Goal: Information Seeking & Learning: Learn about a topic

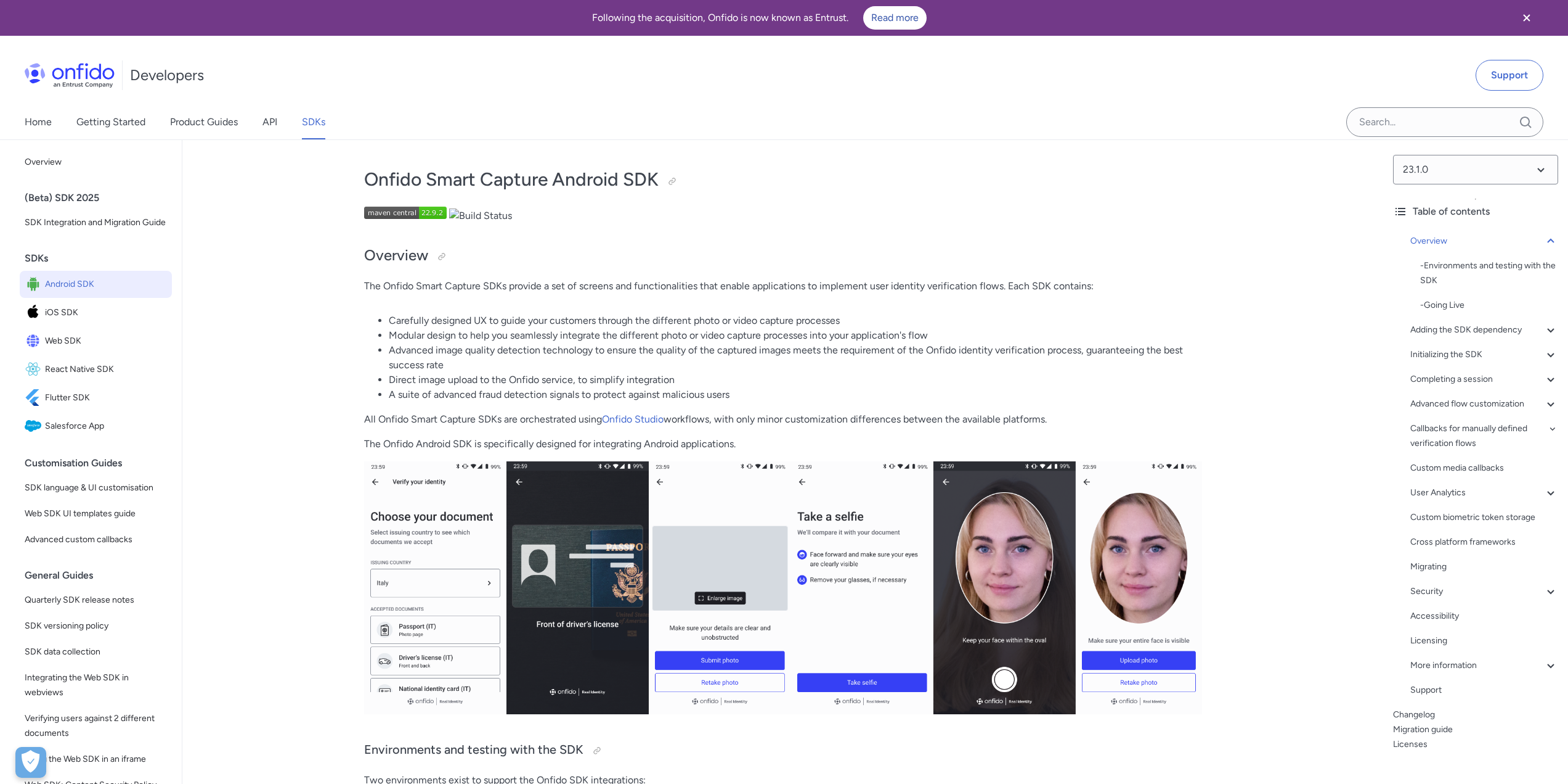
click at [79, 293] on span "Android SDK" at bounding box center [106, 284] width 122 height 17
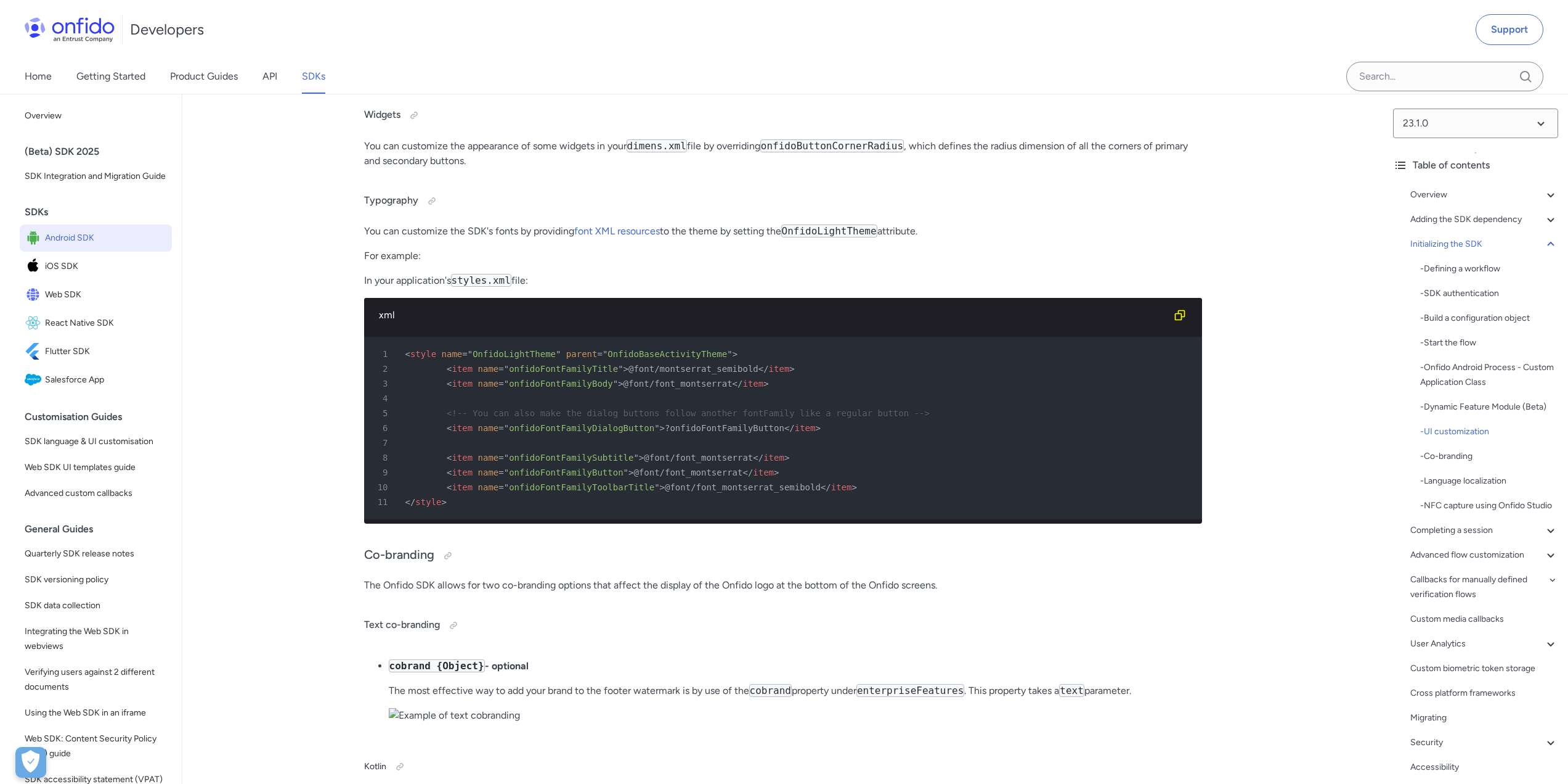
scroll to position [5980, 0]
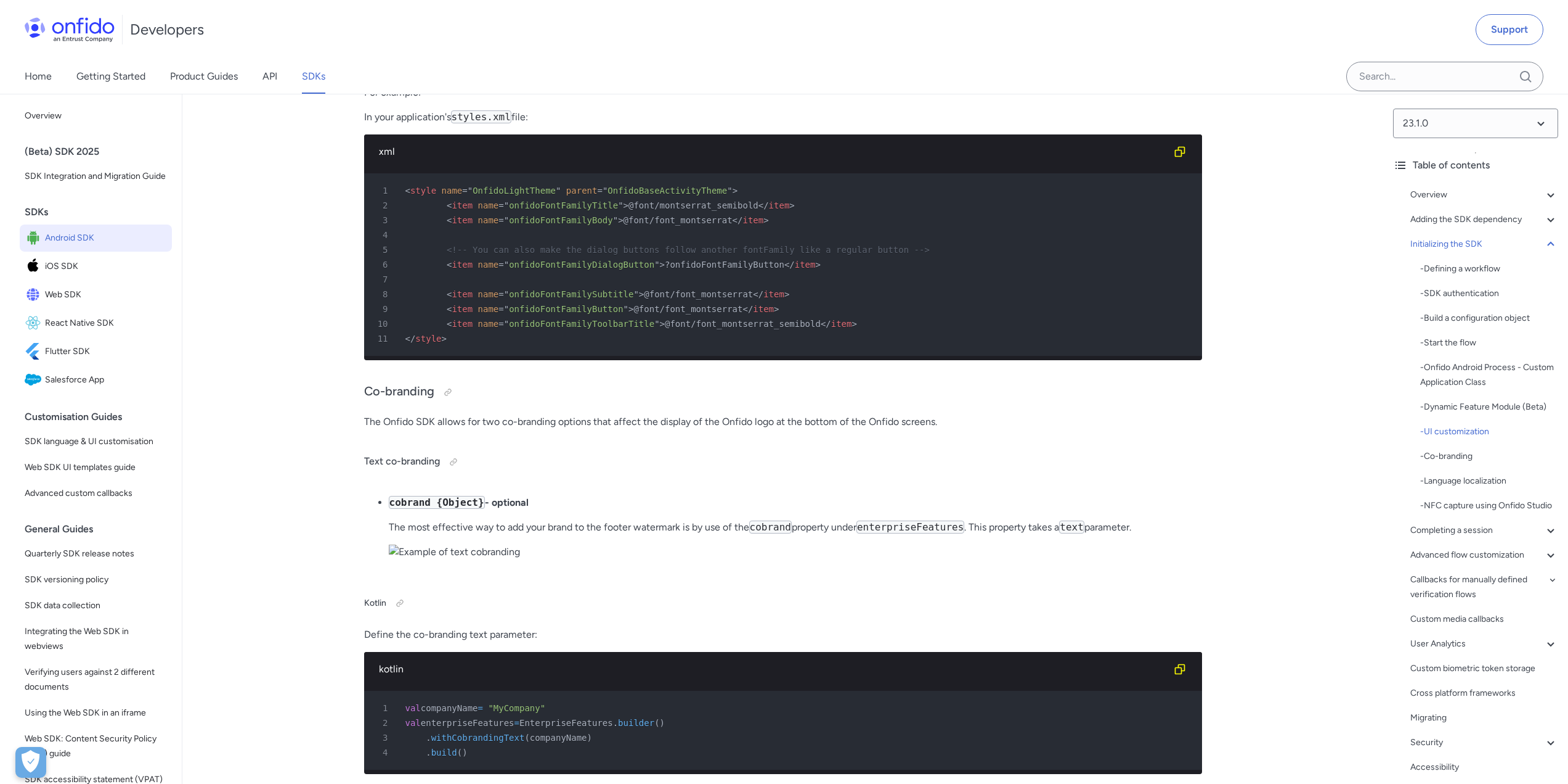
click at [692, 569] on ul "cobrand {Object} - optional The most effective way to add your brand to the foo…" at bounding box center [783, 532] width 838 height 74
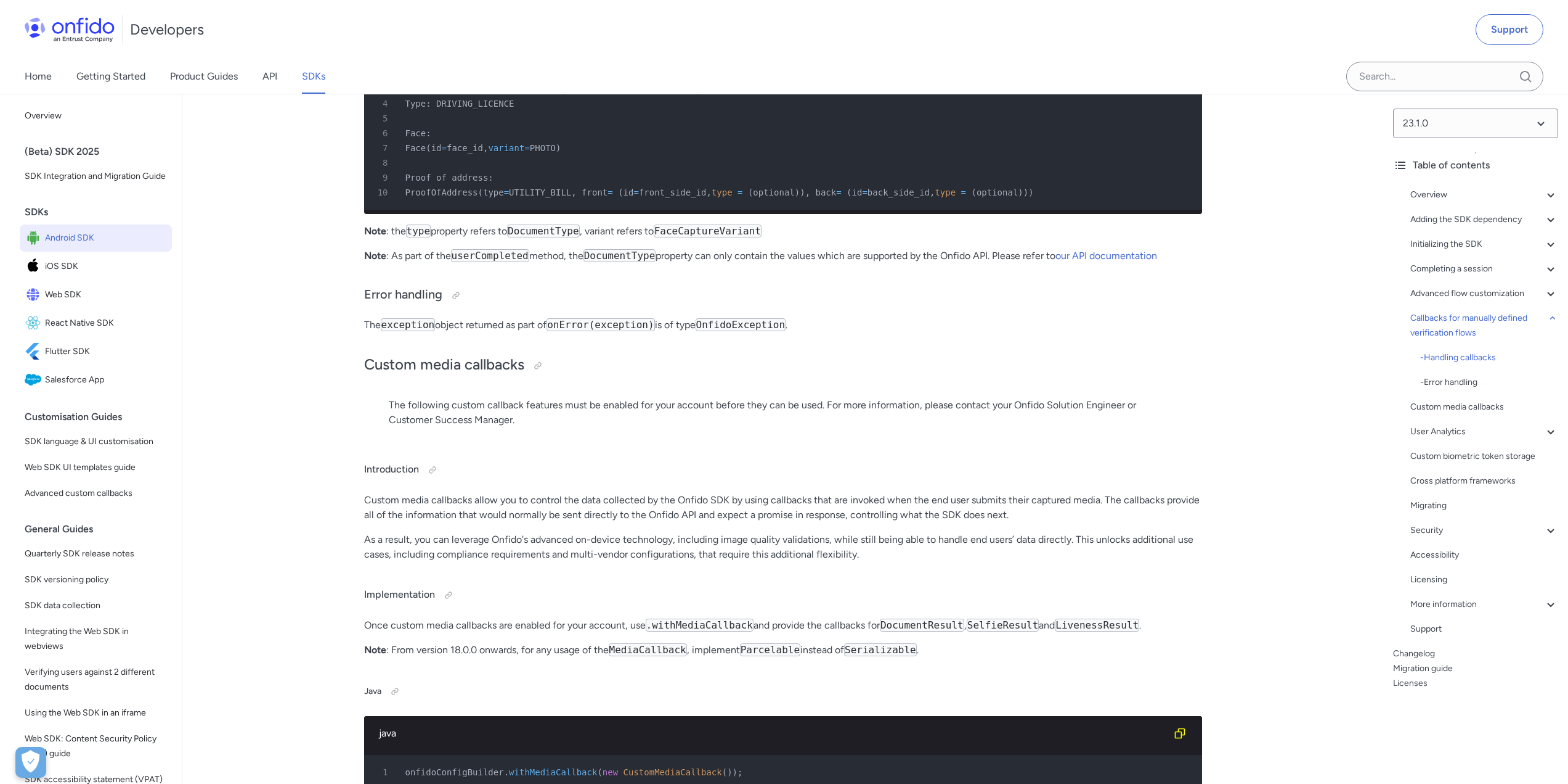
scroll to position [19359, 0]
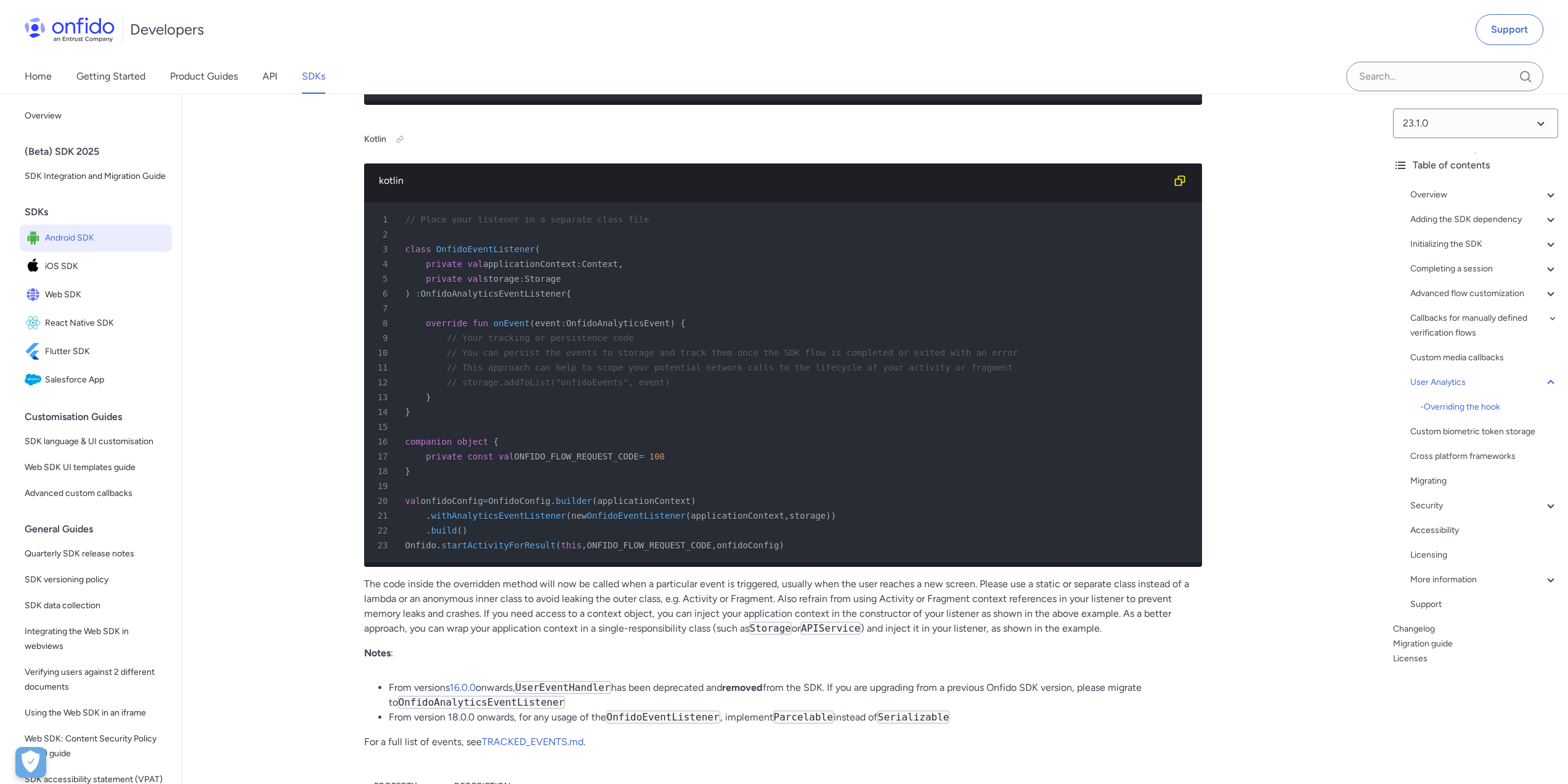
scroll to position [23189, 0]
